Goal: Find specific page/section: Find specific page/section

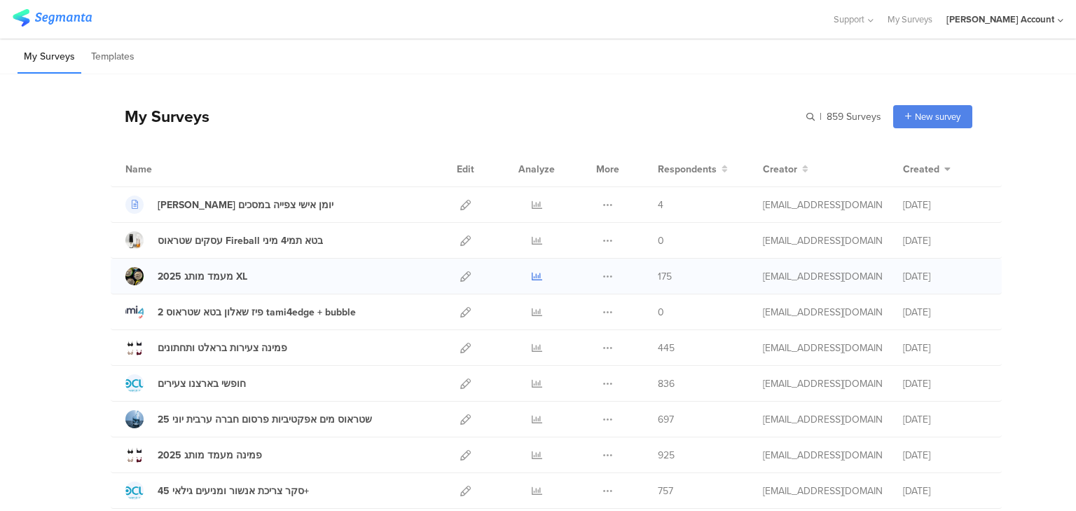
click at [532, 277] on icon at bounding box center [537, 276] width 11 height 11
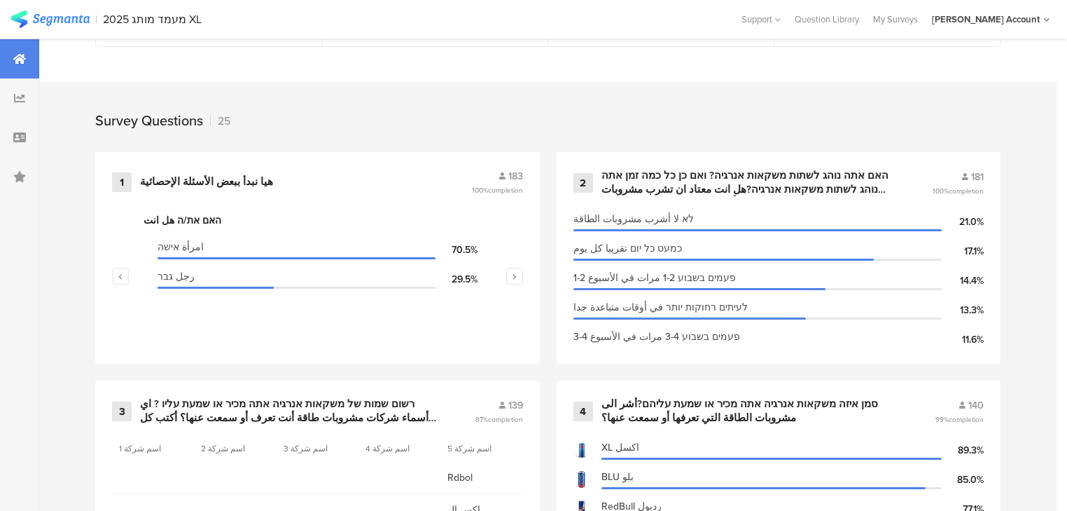
scroll to position [336, 0]
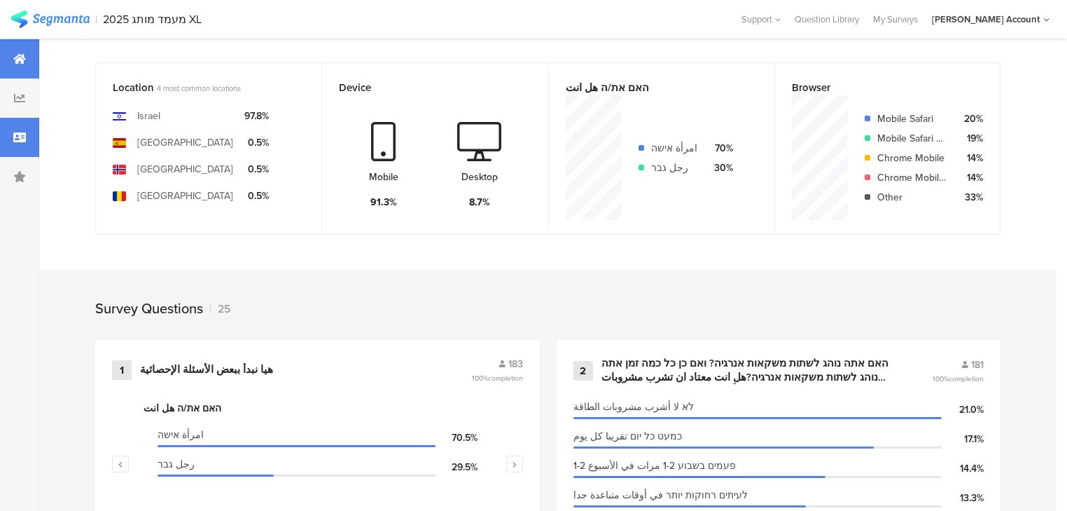
click at [23, 135] on icon at bounding box center [19, 137] width 13 height 11
